Goal: Transaction & Acquisition: Purchase product/service

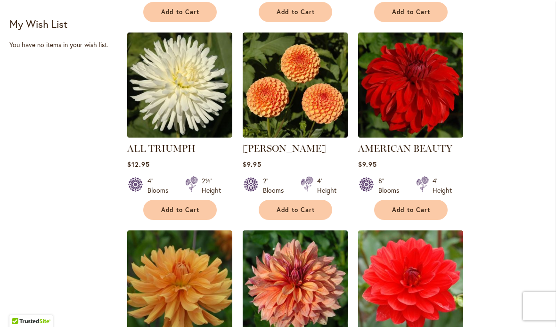
scroll to position [579, 0]
click at [358, 175] on div "8" Blooms 4' Height" at bounding box center [410, 182] width 105 height 26
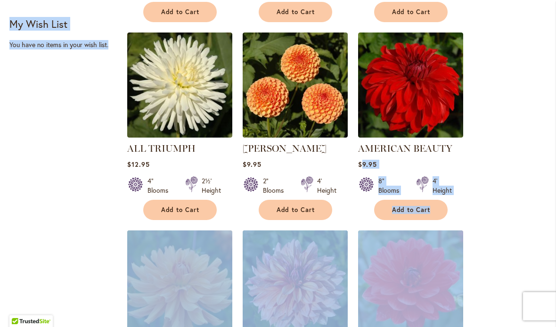
click at [101, 217] on div "Filter by: Filter By: Category Best Sellers 29 items New 5 items New & Exclusive" at bounding box center [277, 221] width 537 height 1325
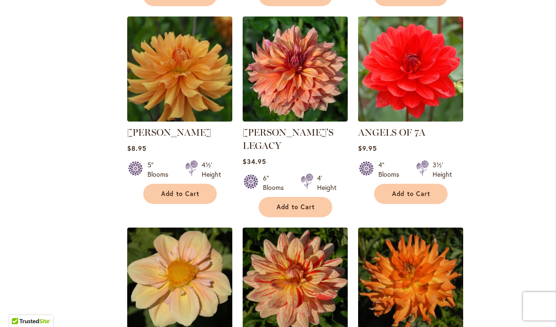
scroll to position [793, 0]
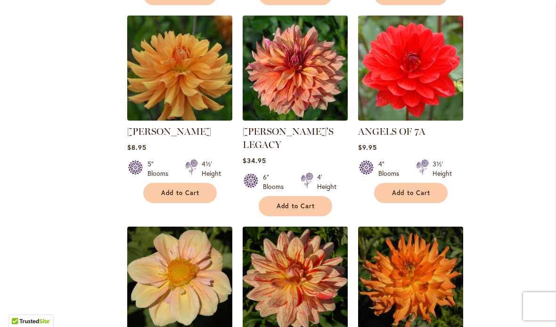
select select "**"
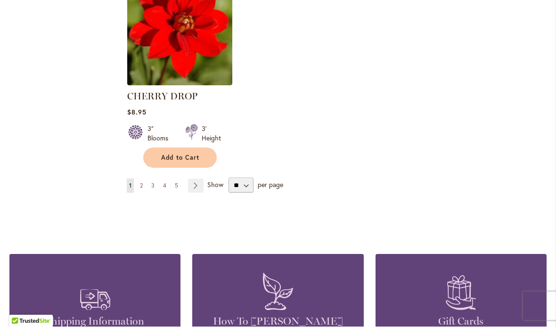
scroll to position [4432, 0]
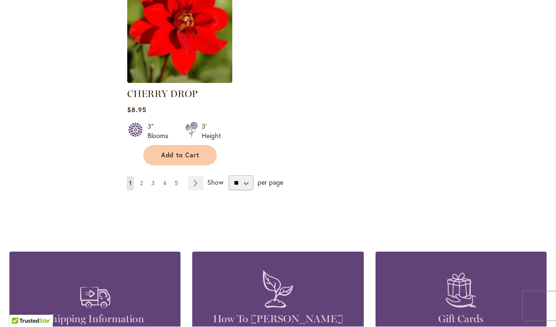
click at [191, 177] on link "Page Next" at bounding box center [196, 184] width 16 height 14
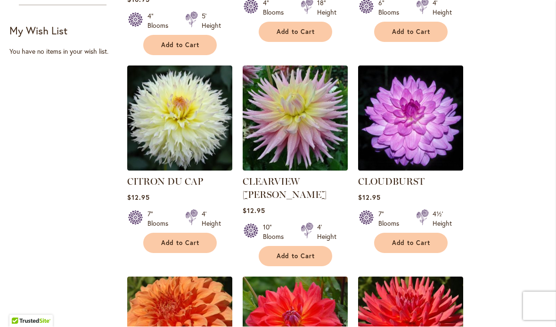
scroll to position [572, 0]
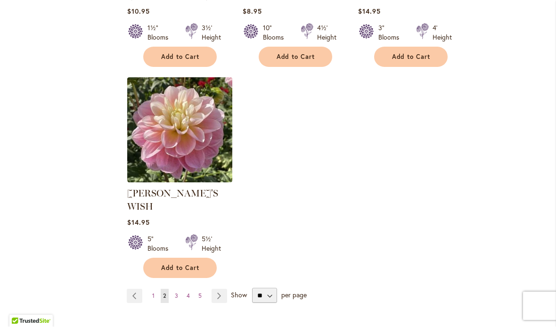
scroll to position [4510, 0]
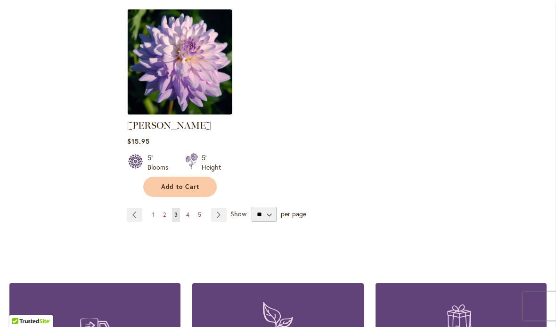
scroll to position [4461, 0]
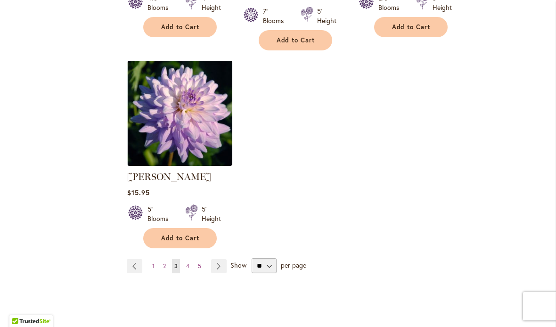
click at [147, 259] on ul "Page Previous Page 1 Page 2 You're currently reading page 3 Page 4 Page 5 Page …" at bounding box center [179, 266] width 104 height 14
click at [154, 262] on span "1" at bounding box center [153, 265] width 2 height 7
